Goal: Task Accomplishment & Management: Use online tool/utility

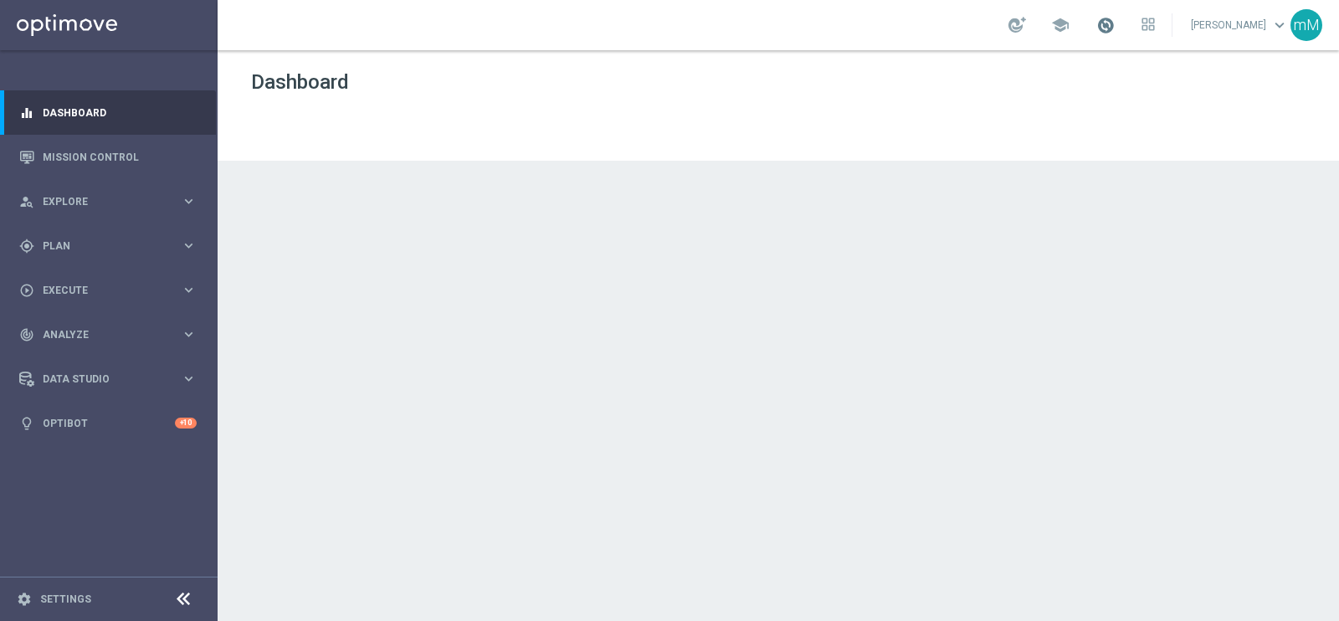
click at [1096, 32] on span at bounding box center [1105, 25] width 18 height 18
click at [1100, 25] on span at bounding box center [1105, 25] width 18 height 18
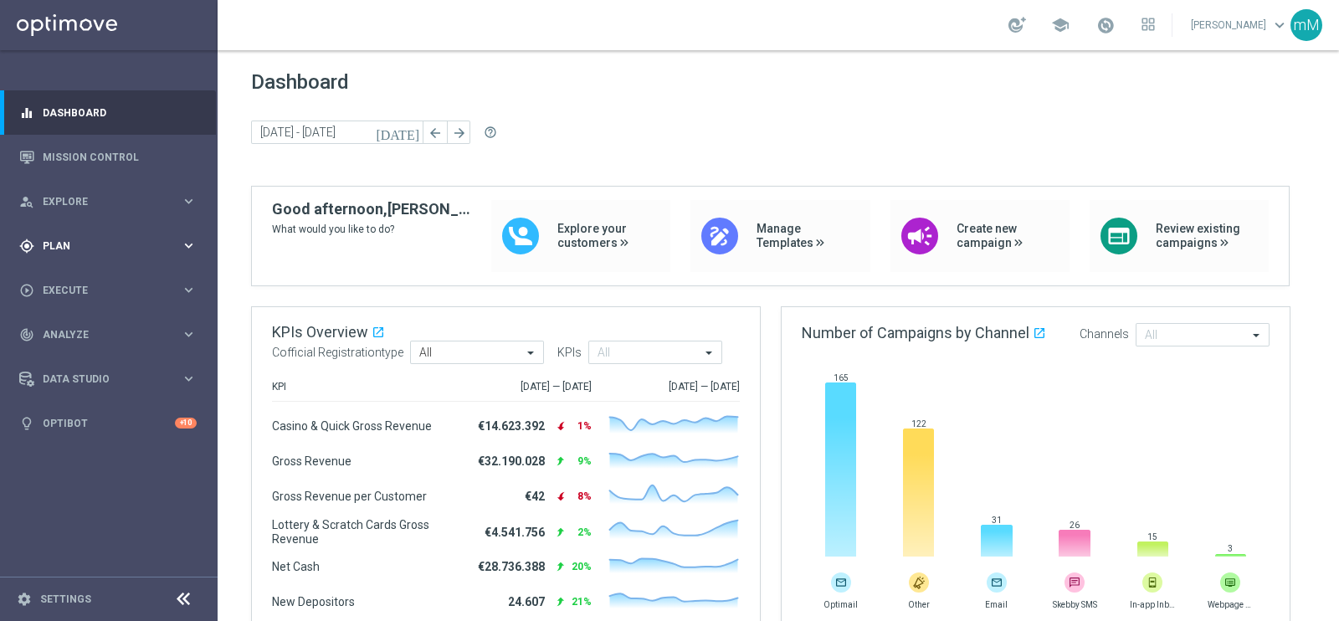
click at [106, 235] on div "gps_fixed Plan keyboard_arrow_right" at bounding box center [108, 245] width 216 height 44
click at [85, 324] on button "Templates keyboard_arrow_right" at bounding box center [121, 330] width 154 height 13
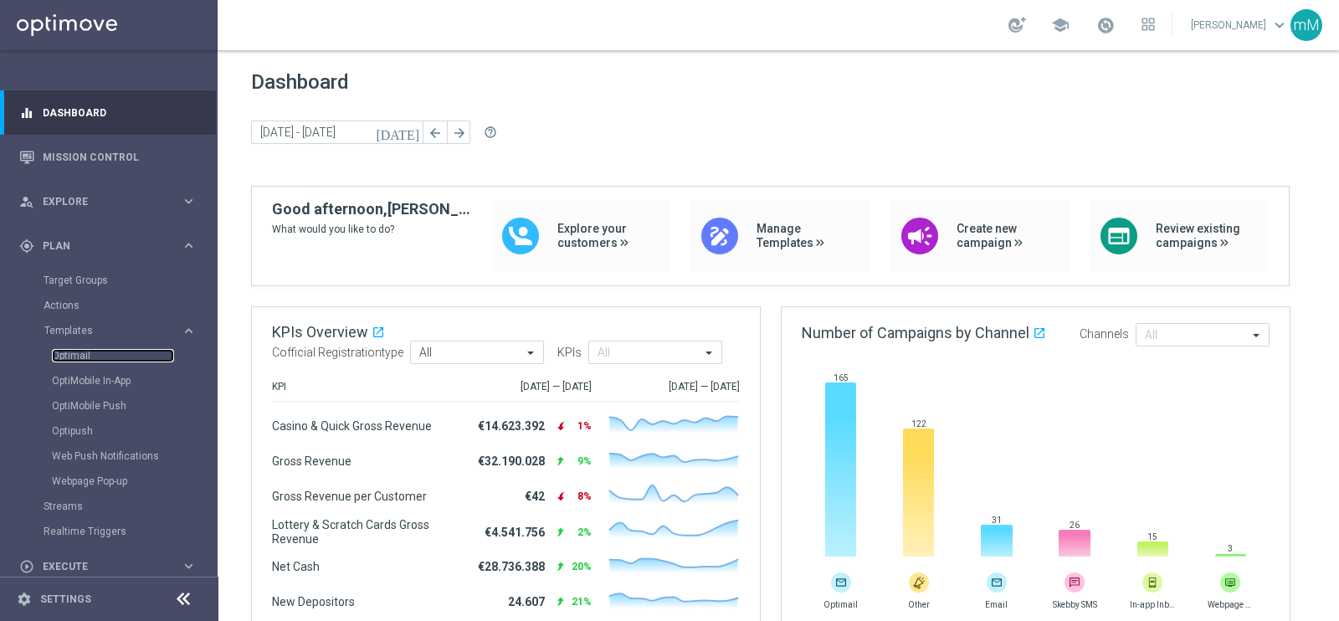
click at [76, 357] on link "Optimail" at bounding box center [113, 355] width 122 height 13
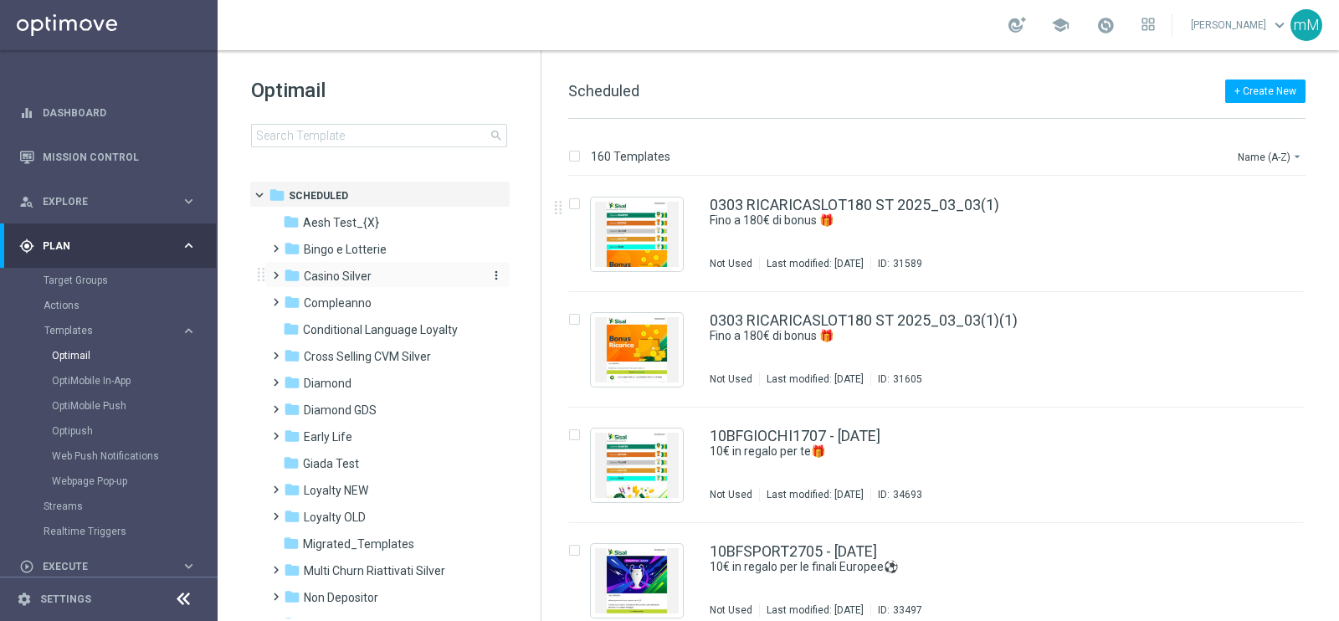
click at [374, 275] on div "folder Casino Silver" at bounding box center [380, 276] width 192 height 19
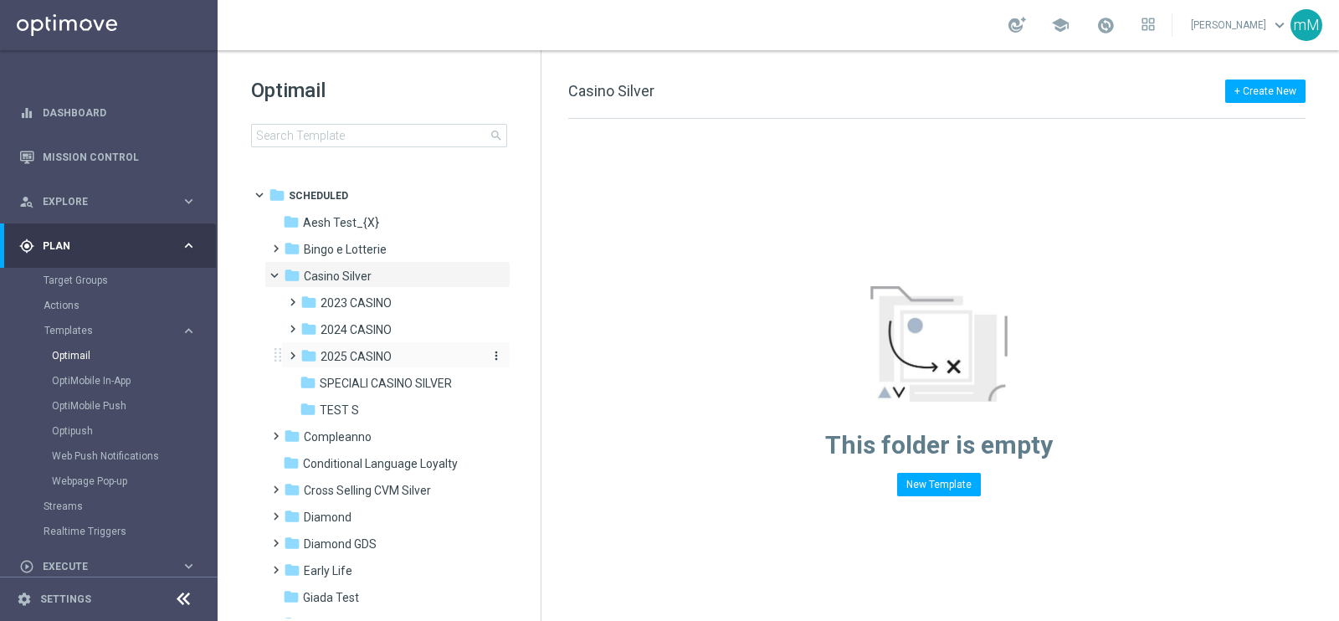
click at [366, 356] on span "2025 CASINO" at bounding box center [355, 356] width 71 height 15
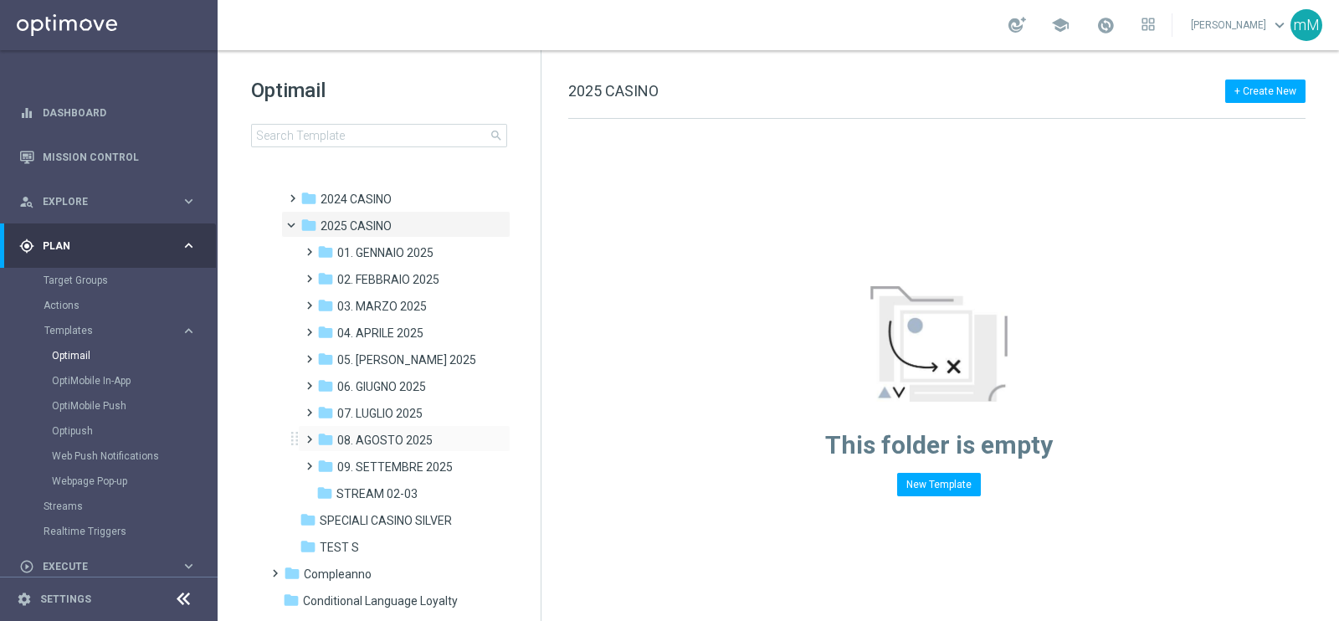
scroll to position [131, 0]
click at [401, 470] on span "09. SETTEMBRE 2025" at bounding box center [394, 466] width 115 height 15
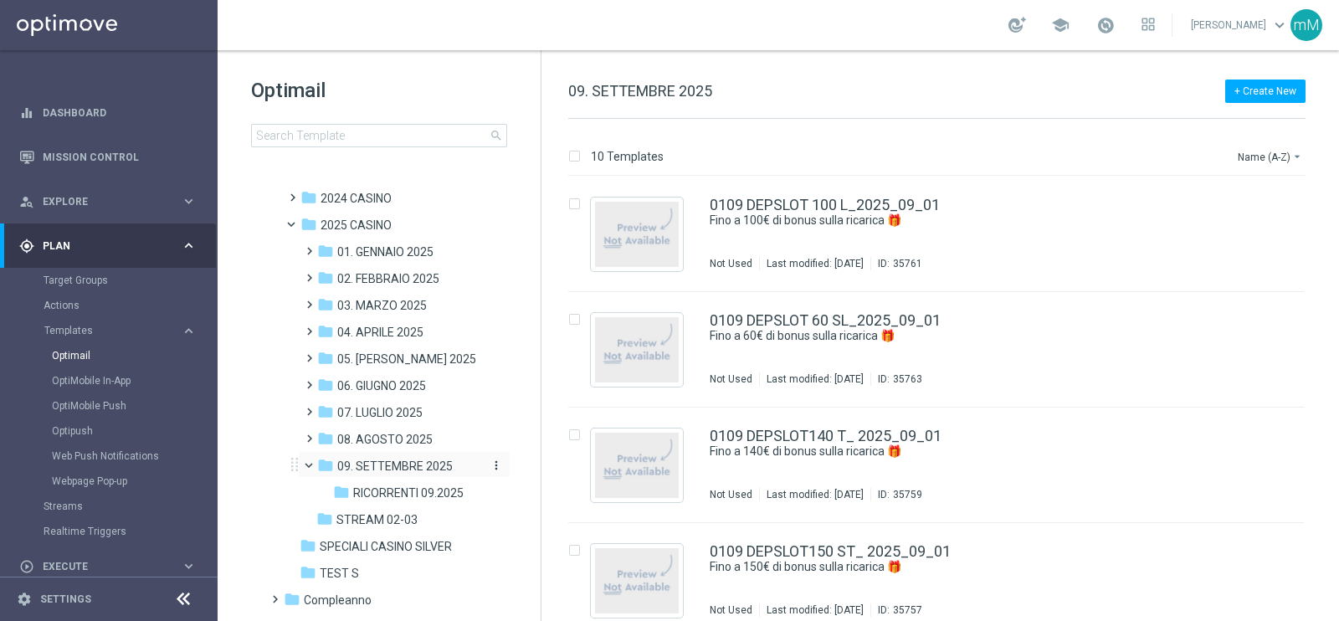
click at [411, 466] on span "09. SETTEMBRE 2025" at bounding box center [394, 466] width 115 height 15
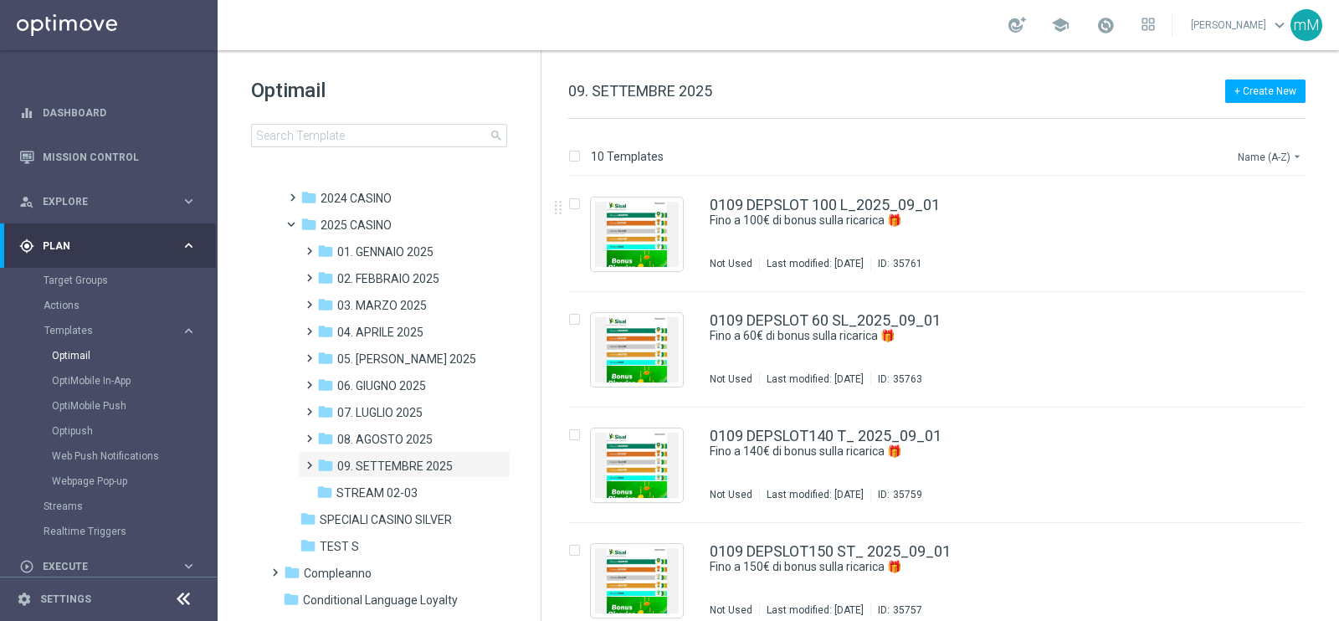
click at [1248, 156] on button "Name (A-Z) arrow_drop_down" at bounding box center [1270, 156] width 69 height 20
click at [1250, 229] on span "Date Modified (Newest)" at bounding box center [1241, 231] width 112 height 12
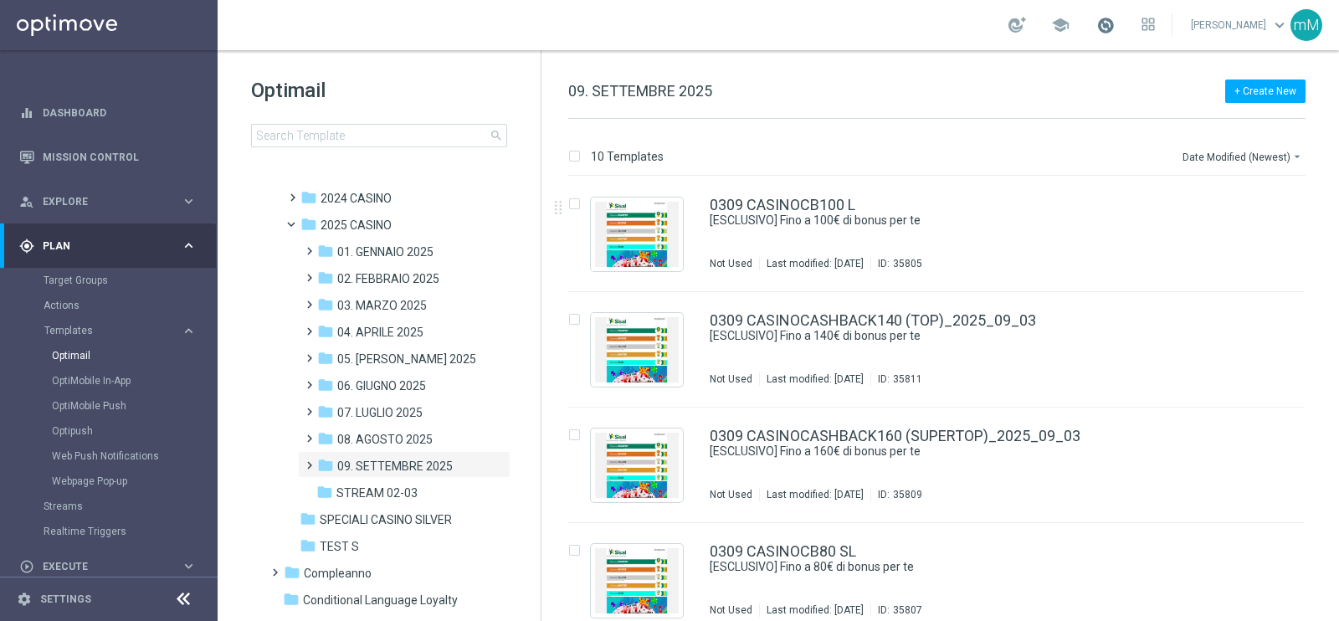
click at [1096, 23] on span at bounding box center [1105, 25] width 18 height 18
click at [1094, 28] on link "Last available data: [DATE] Batch process in progress check_circle Data Updated…" at bounding box center [1105, 26] width 22 height 27
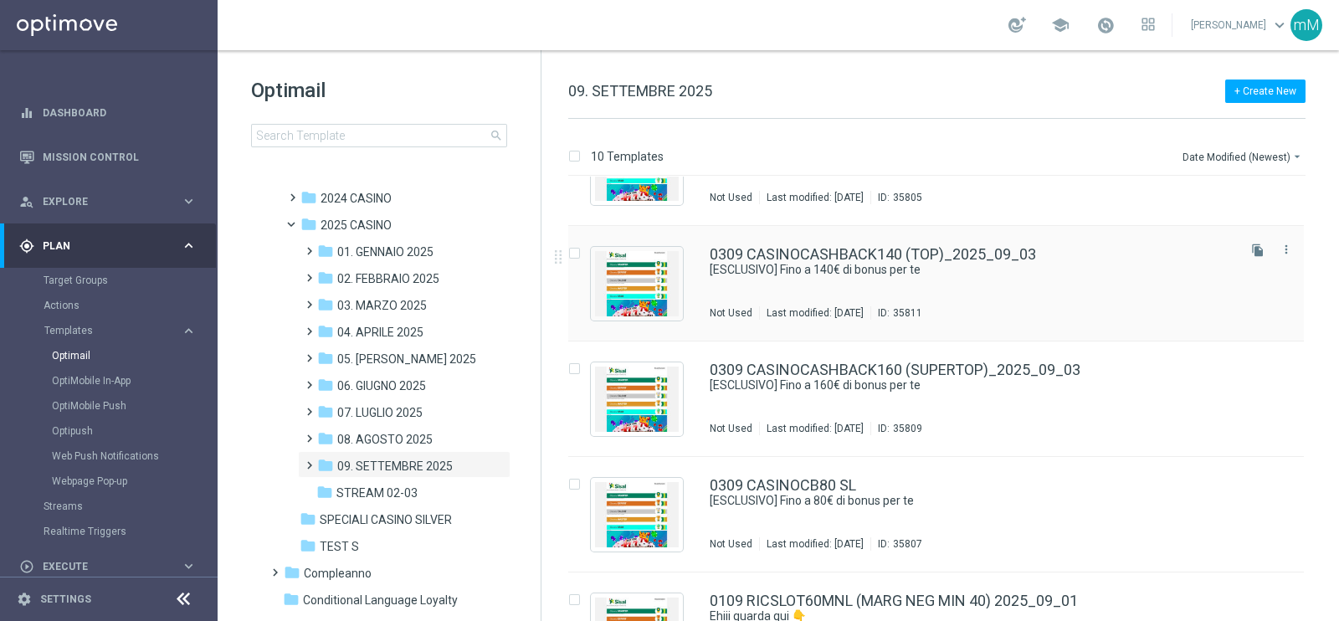
scroll to position [75, 0]
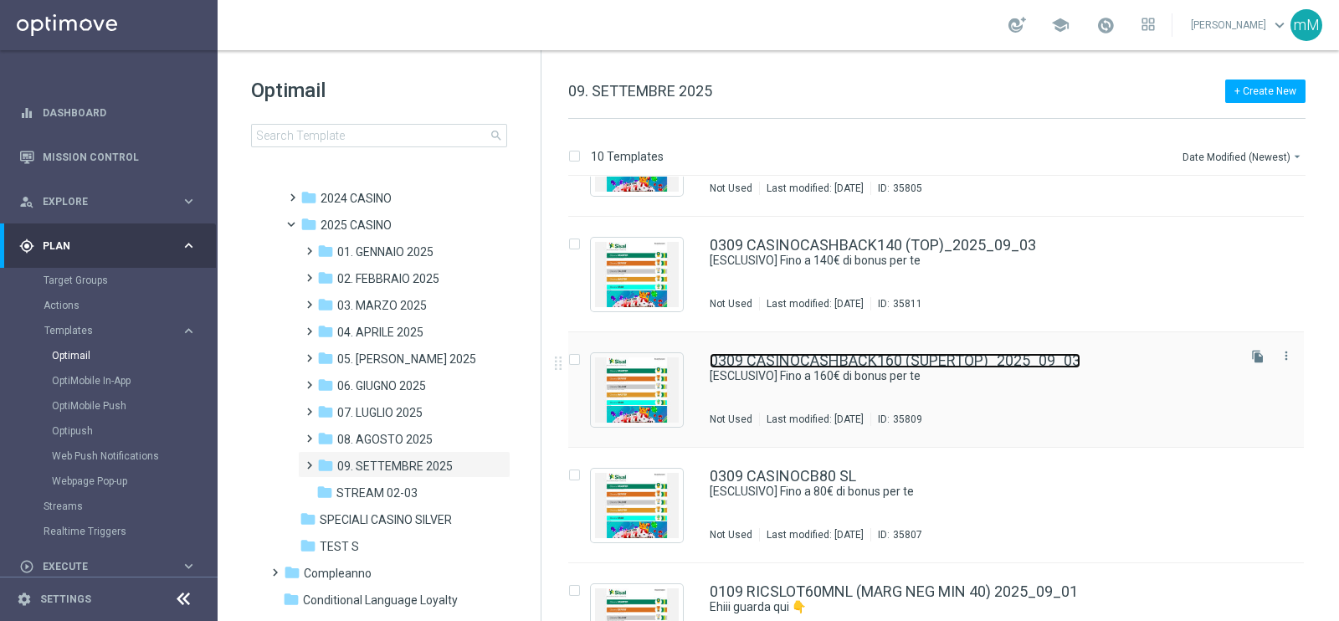
click at [883, 362] on link "0309 CASINOCASHBACK160 (SUPERTOP)_2025_09_03" at bounding box center [895, 360] width 371 height 15
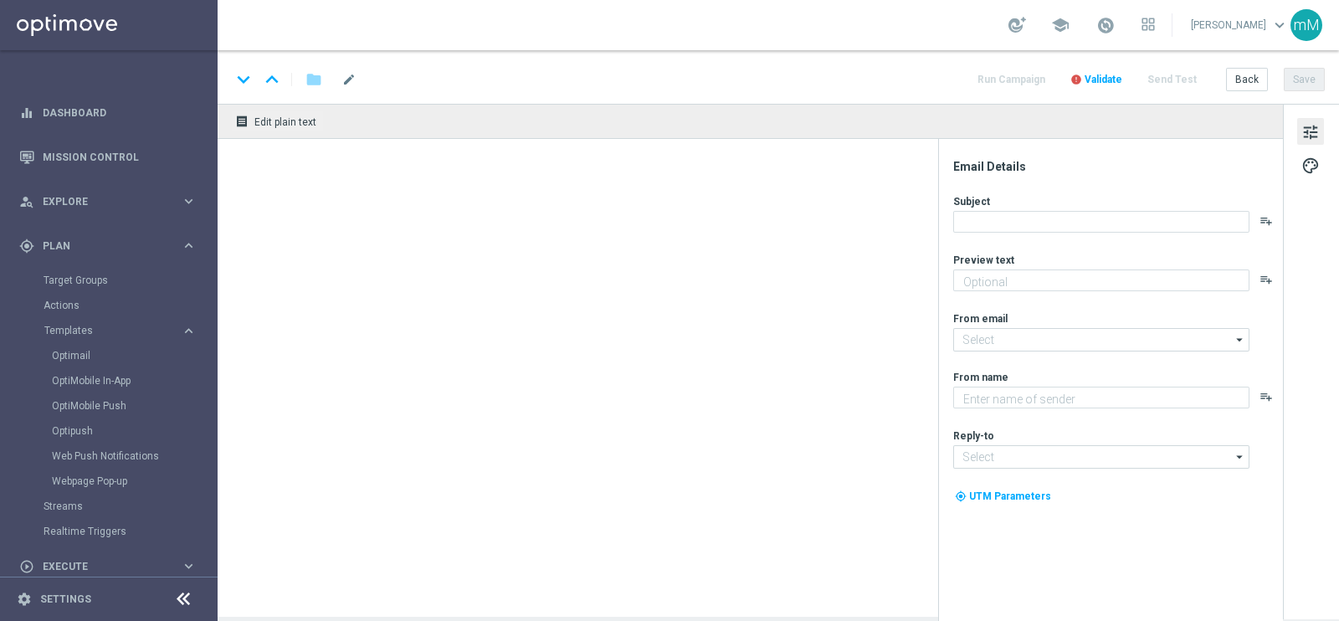
type textarea "Scopri la promozione che ti abbiamo riservato"
type textarea "Sisal"
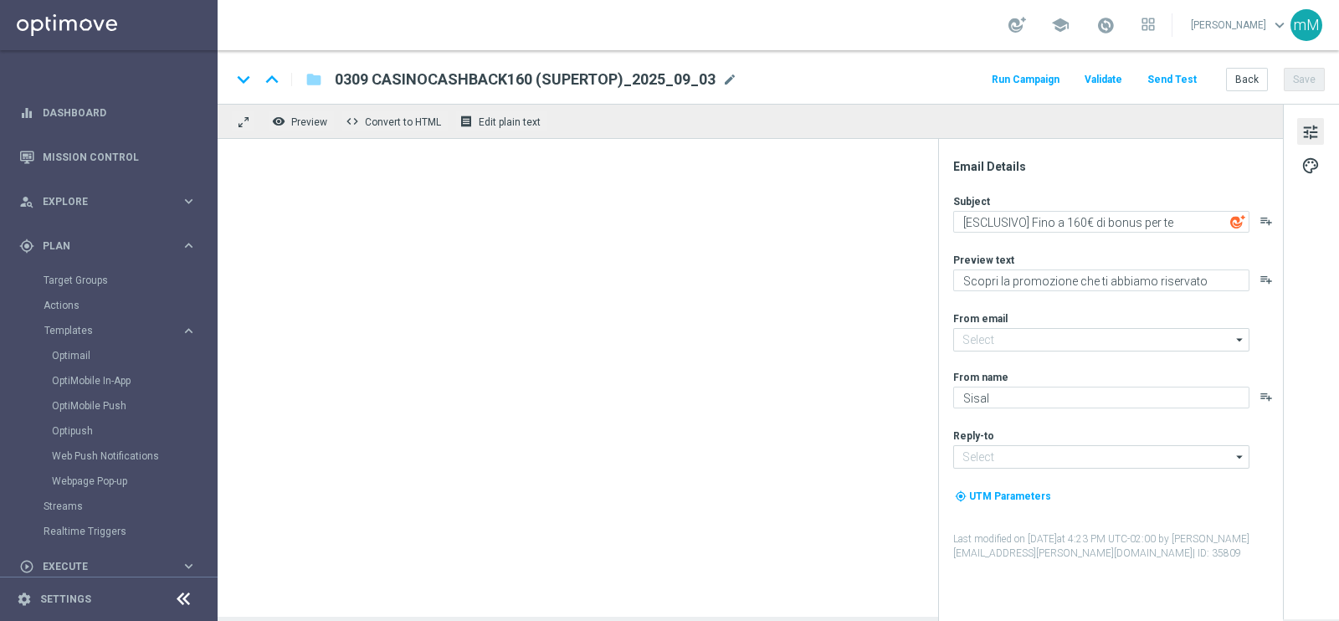
type input "[EMAIL_ADDRESS][DOMAIN_NAME]"
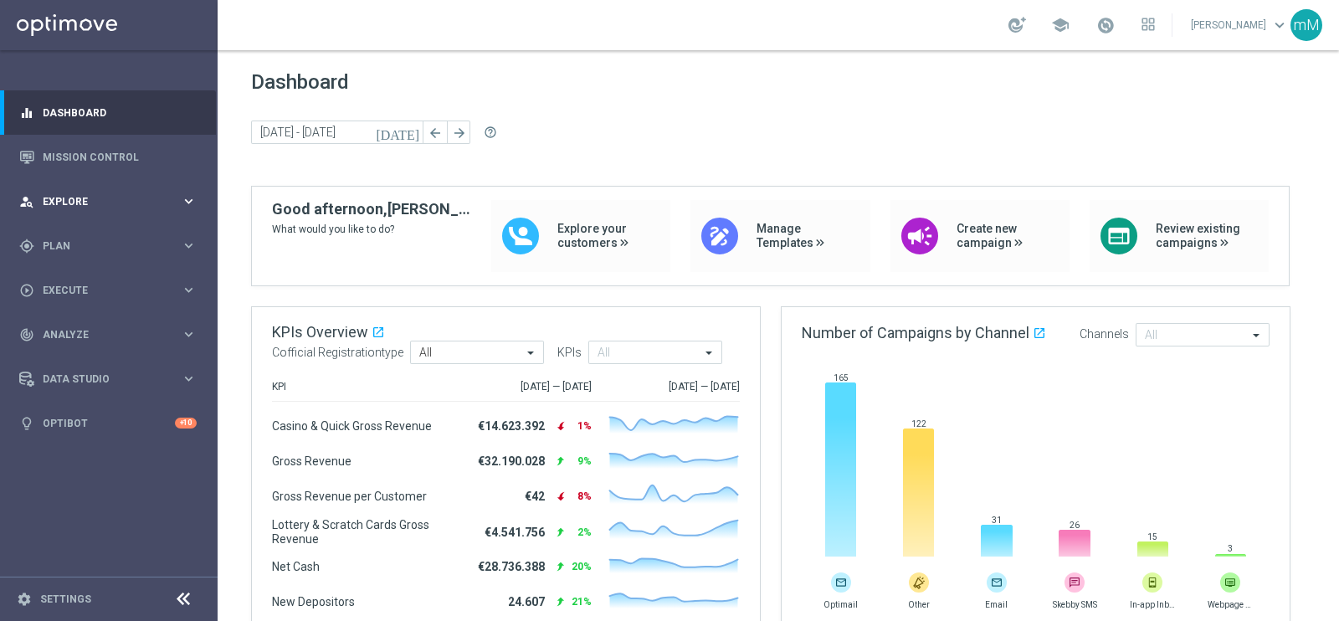
click at [87, 202] on span "Explore" at bounding box center [112, 202] width 138 height 10
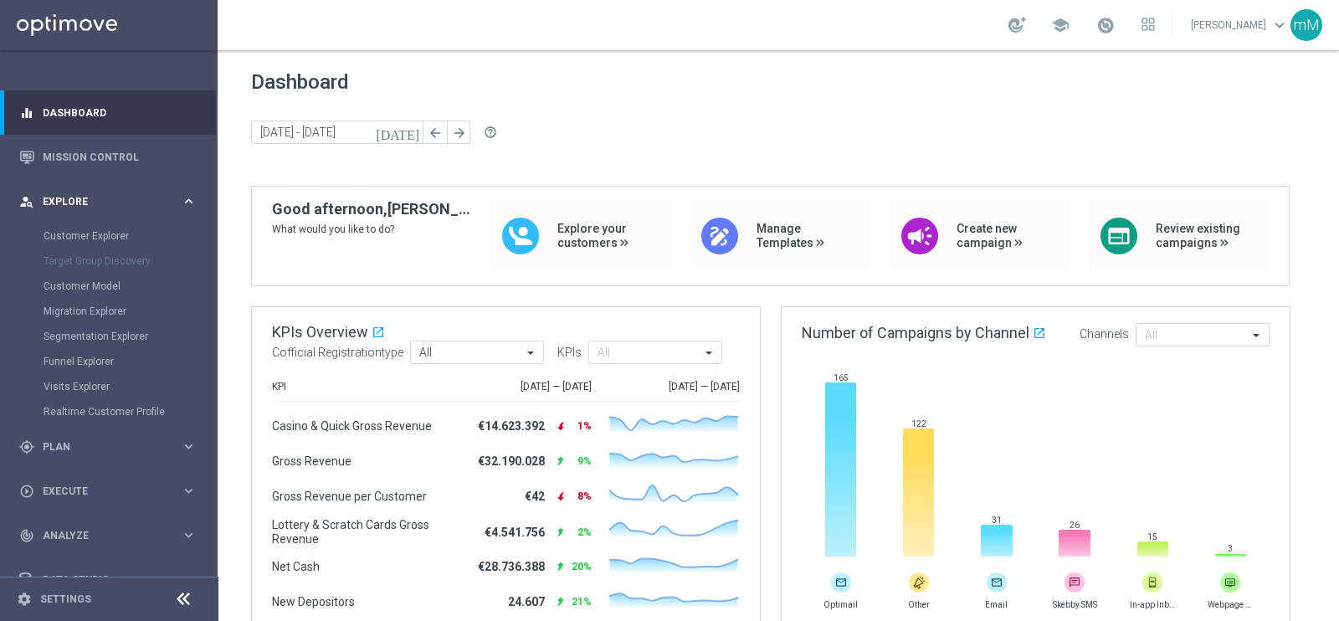
click at [76, 190] on div "person_search Explore keyboard_arrow_right" at bounding box center [108, 201] width 216 height 44
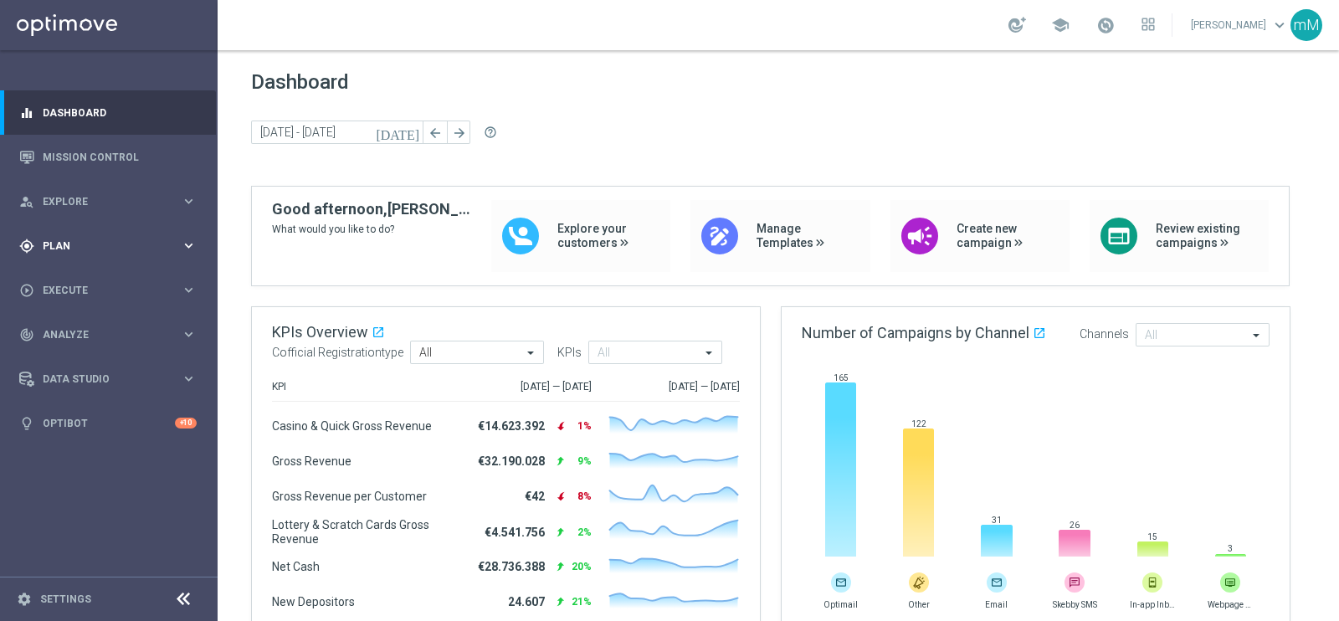
click at [73, 239] on div "gps_fixed Plan" at bounding box center [99, 245] width 161 height 15
click at [73, 325] on span "Templates" at bounding box center [104, 330] width 120 height 10
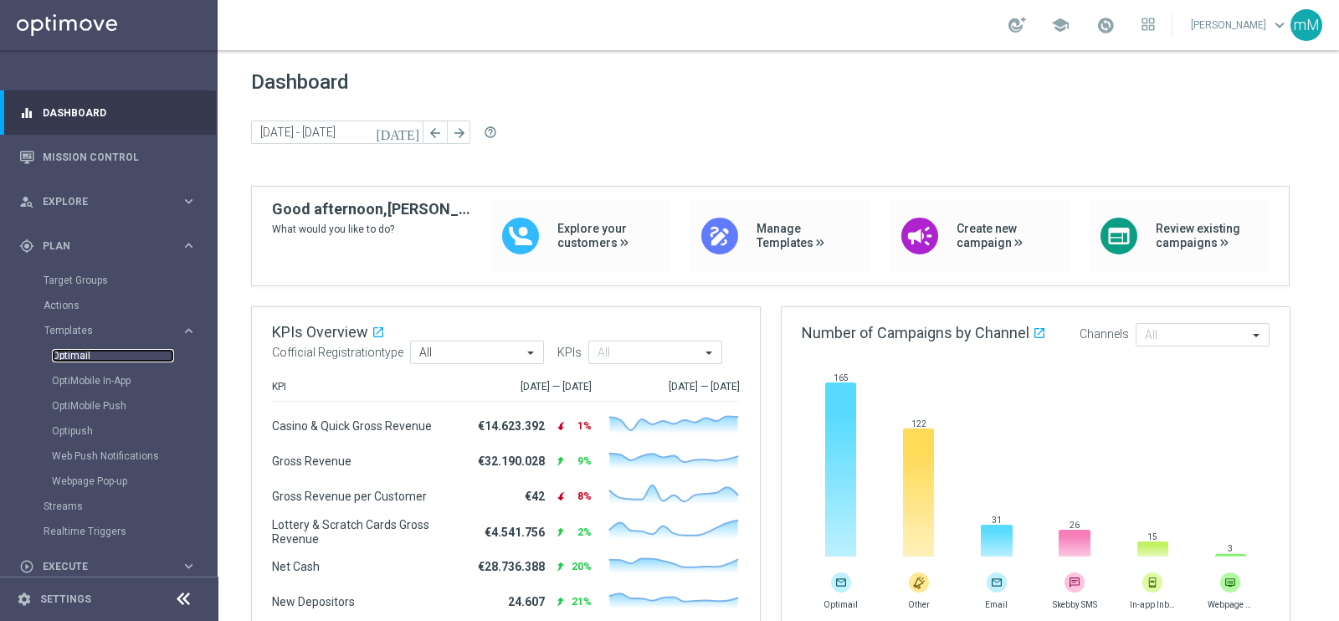
click at [79, 355] on link "Optimail" at bounding box center [113, 355] width 122 height 13
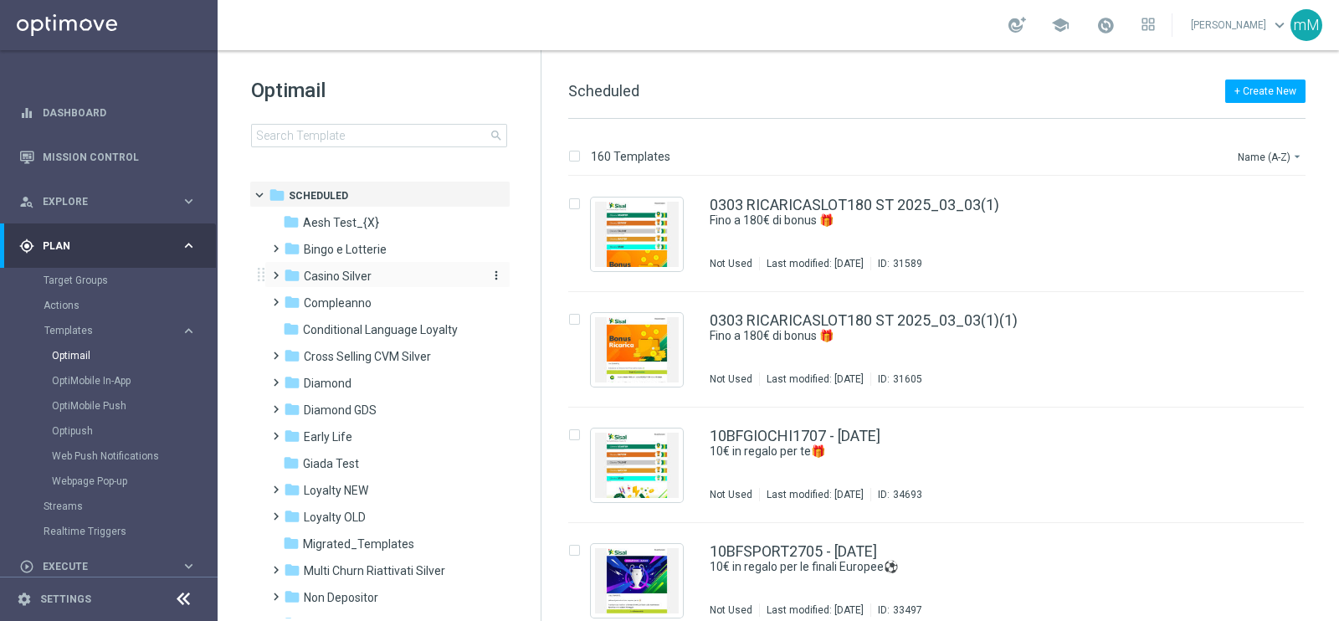
click at [342, 280] on span "Casino Silver" at bounding box center [338, 276] width 68 height 15
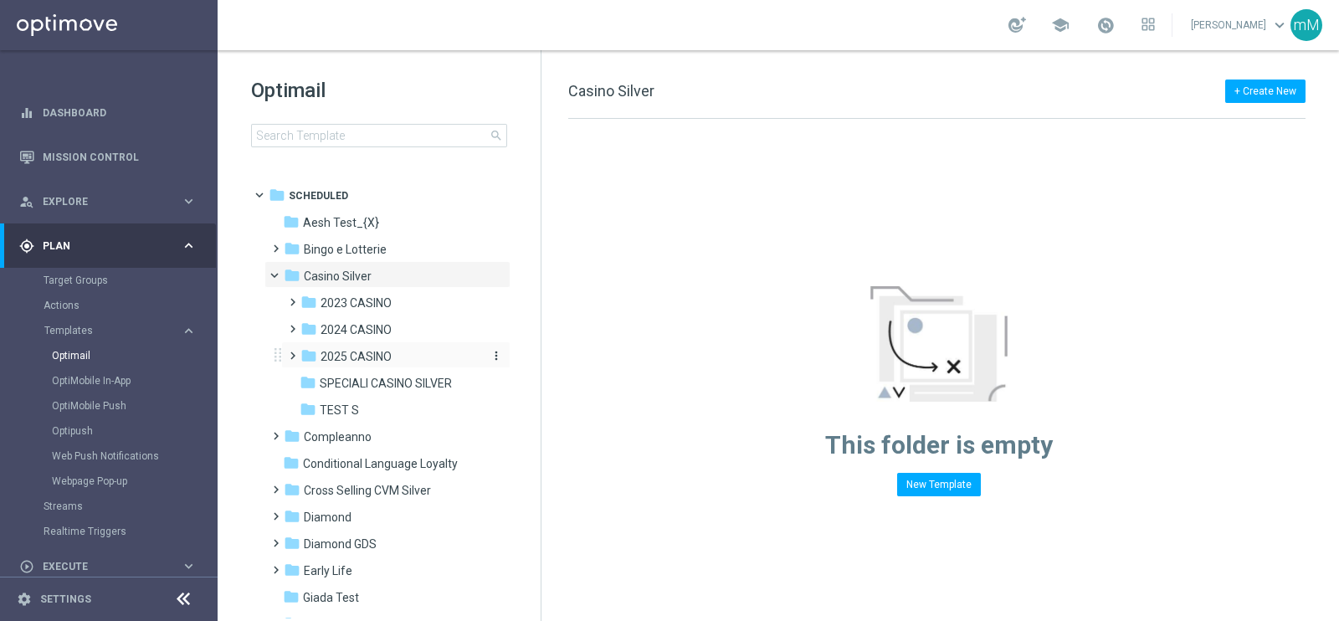
click at [372, 350] on span "2025 CASINO" at bounding box center [355, 356] width 71 height 15
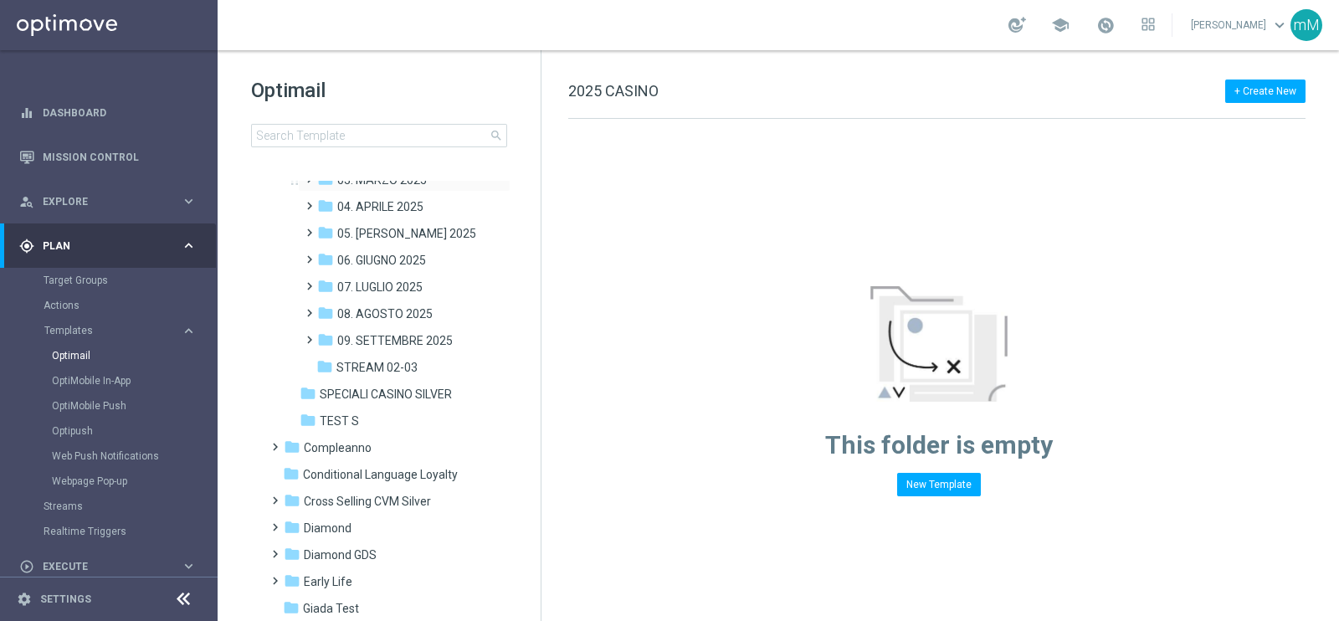
scroll to position [261, 0]
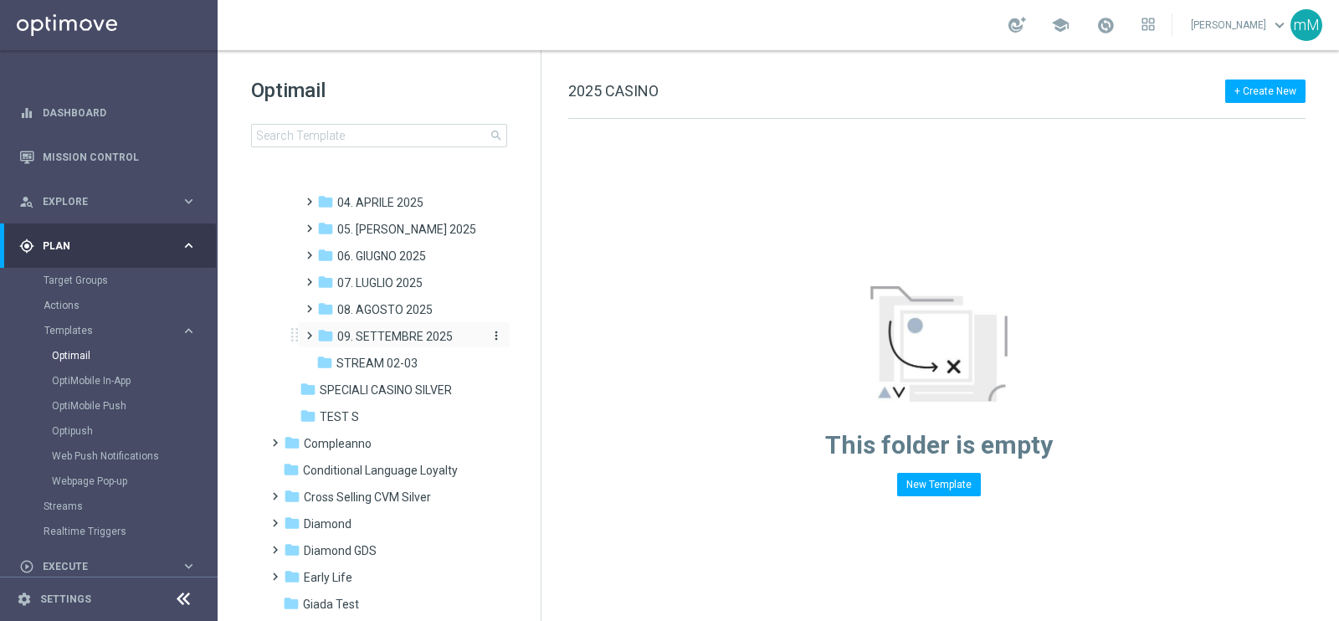
click at [413, 330] on span "09. SETTEMBRE 2025" at bounding box center [394, 336] width 115 height 15
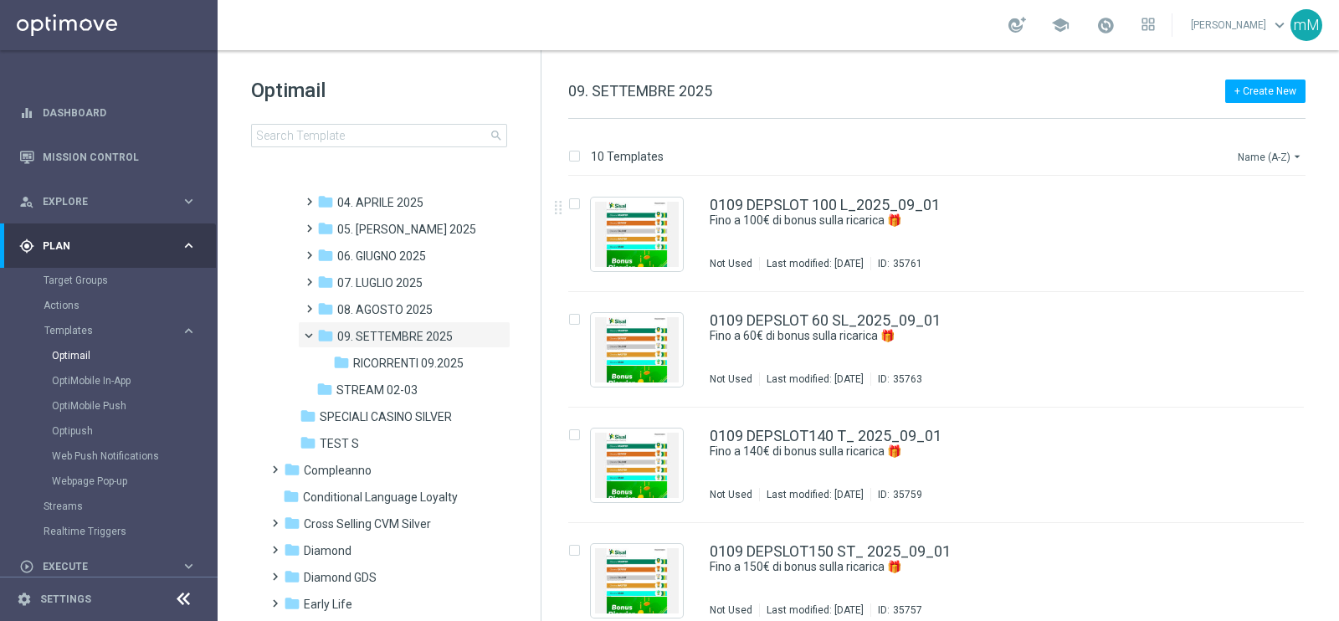
click at [1299, 161] on icon "arrow_drop_down" at bounding box center [1296, 156] width 13 height 13
click at [1256, 233] on span "Date Modified (Newest)" at bounding box center [1241, 231] width 112 height 12
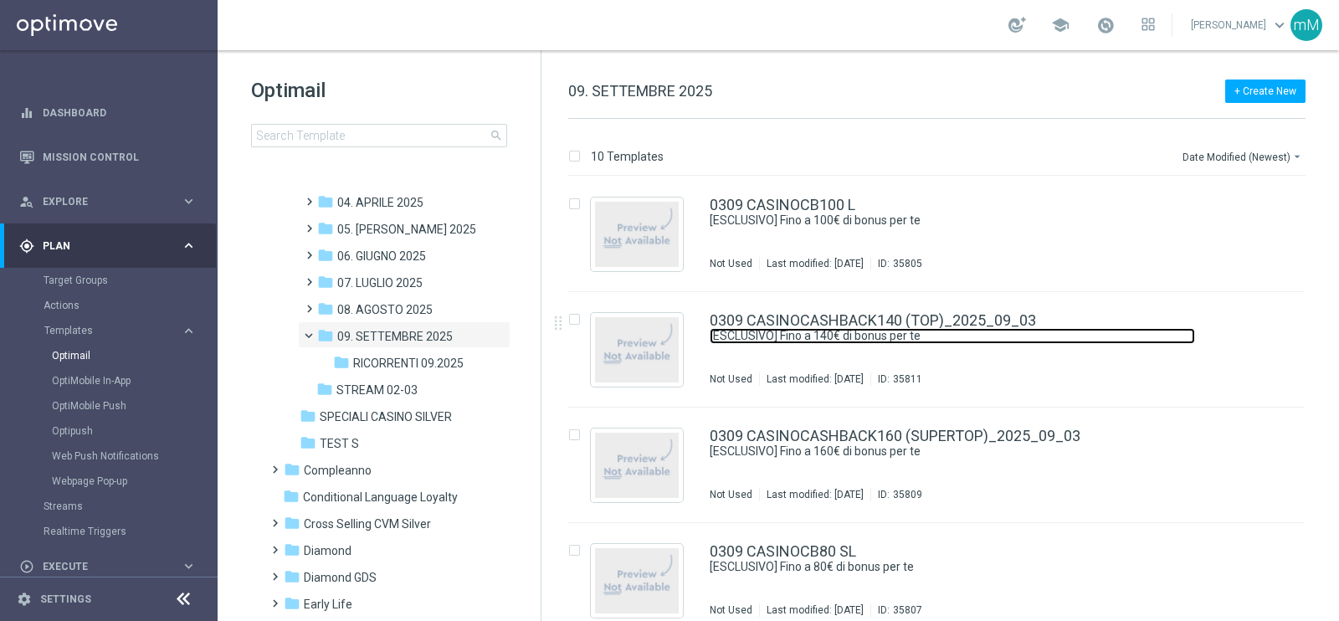
drag, startPoint x: 853, startPoint y: 331, endPoint x: 577, endPoint y: 4, distance: 428.7
click at [853, 331] on link "[ESCLUSIVO] Fino a 140€ di bonus per te" at bounding box center [952, 336] width 485 height 16
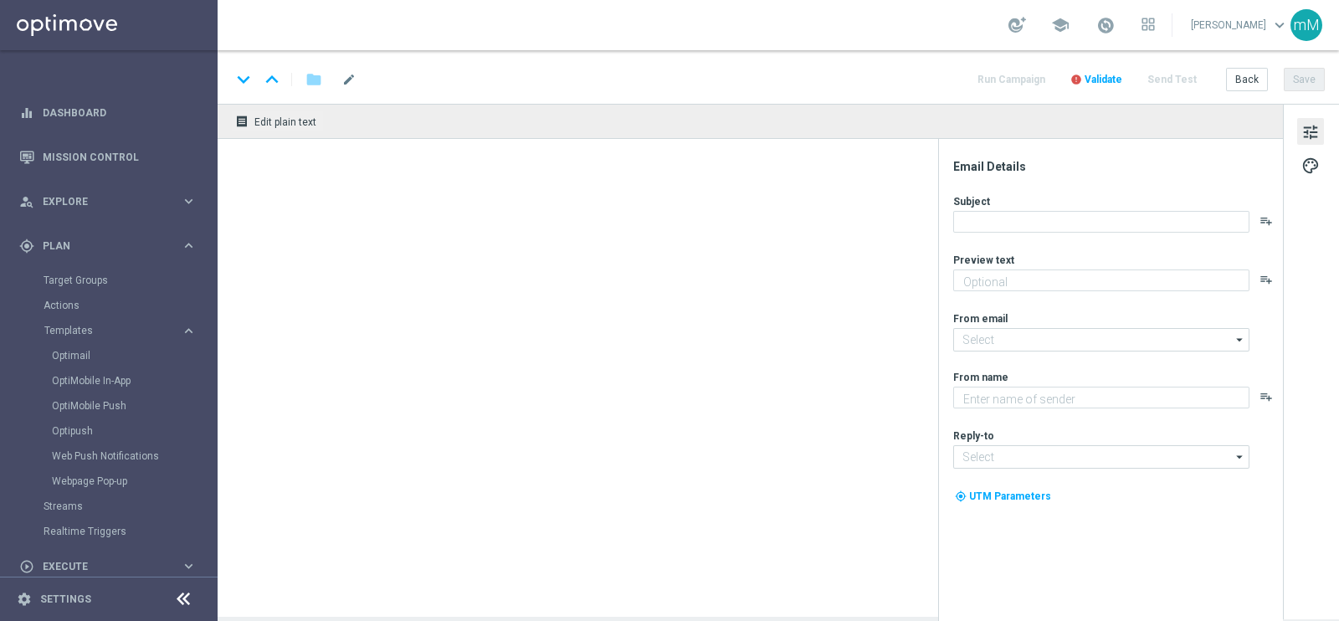
type textarea "Scopri la promozione che ti abbiamo riservato"
type input "[EMAIL_ADDRESS][DOMAIN_NAME]"
type textarea "Sisal"
type input "[EMAIL_ADDRESS][DOMAIN_NAME]"
